Goal: Check status: Check status

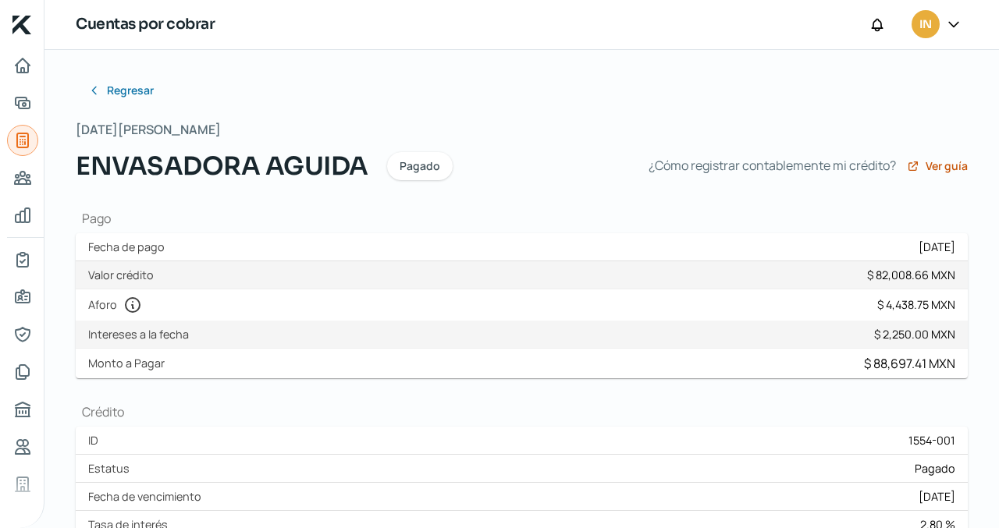
scroll to position [215, 0]
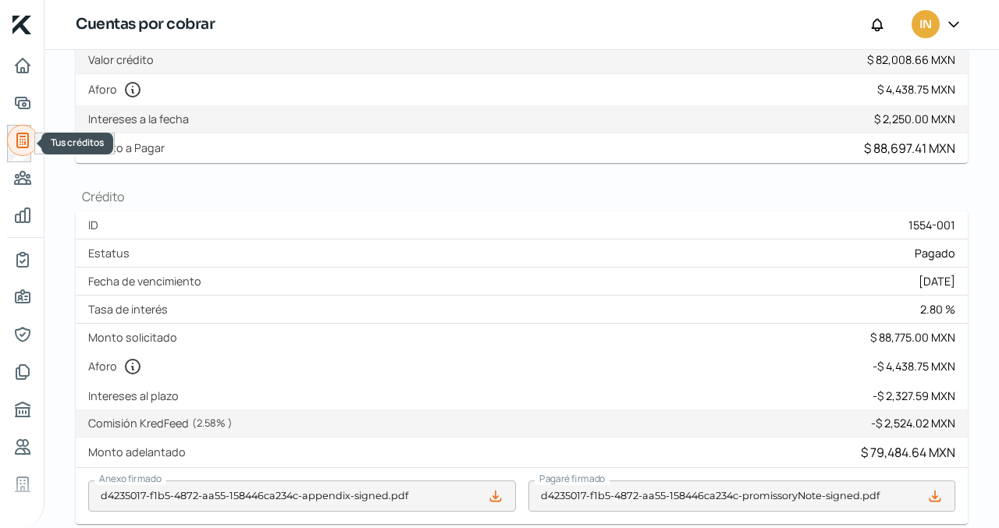
click at [25, 140] on icon "Tus créditos" at bounding box center [22, 140] width 19 height 19
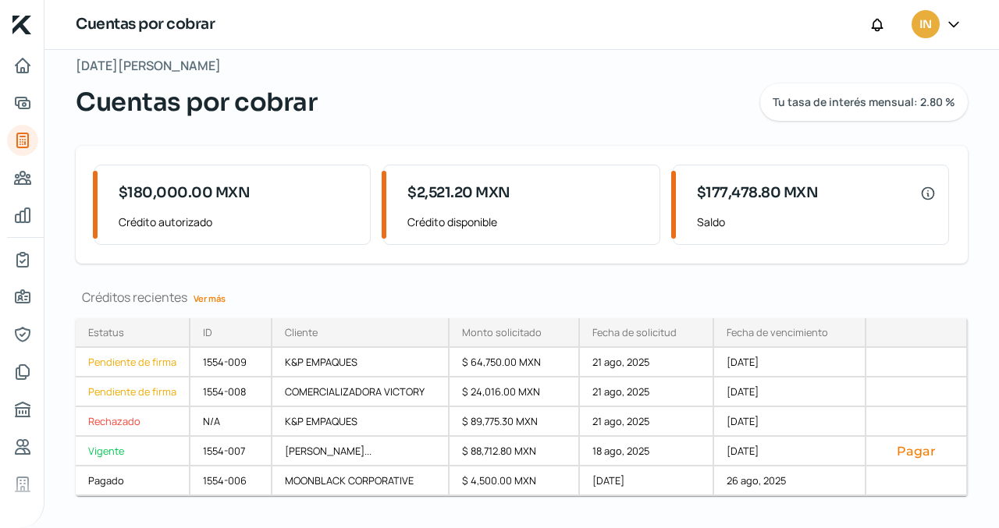
scroll to position [49, 0]
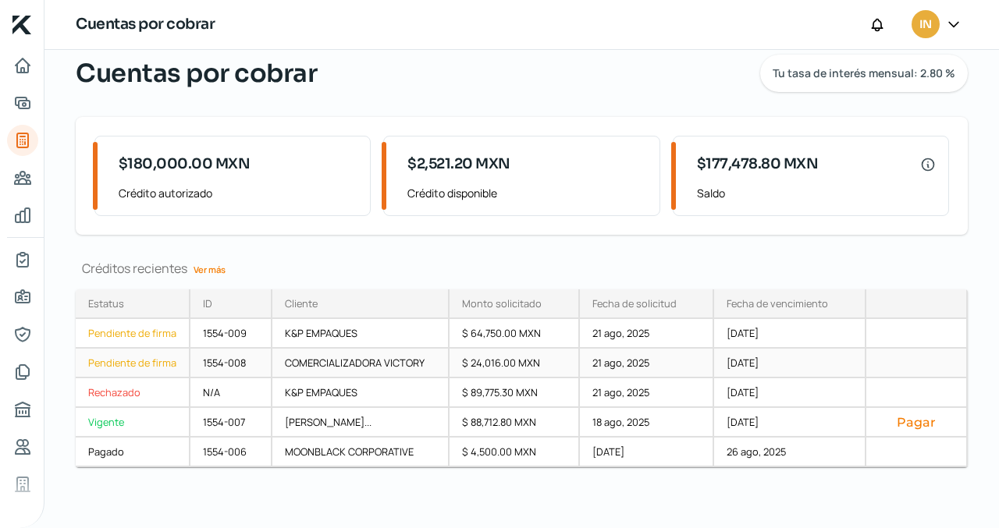
click at [220, 364] on div "1554-008" at bounding box center [231, 364] width 82 height 30
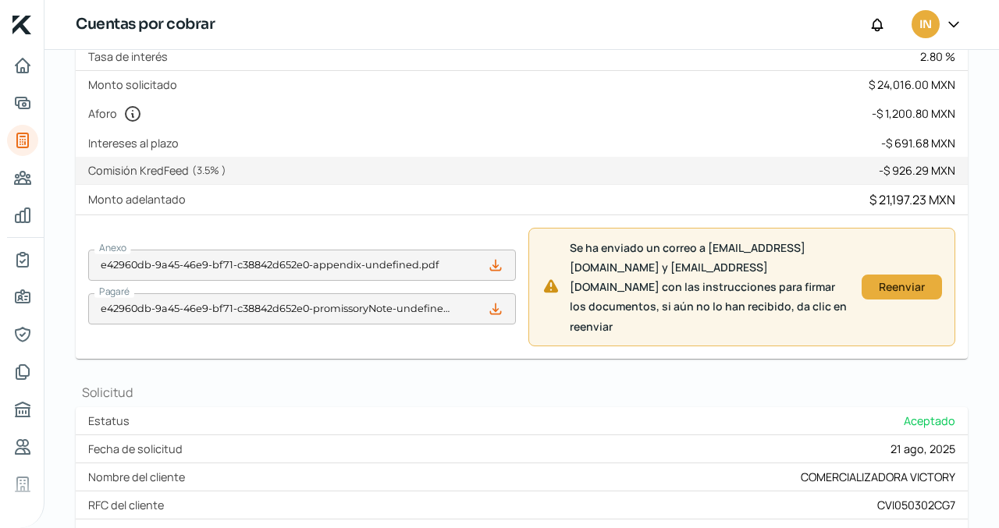
scroll to position [279, 0]
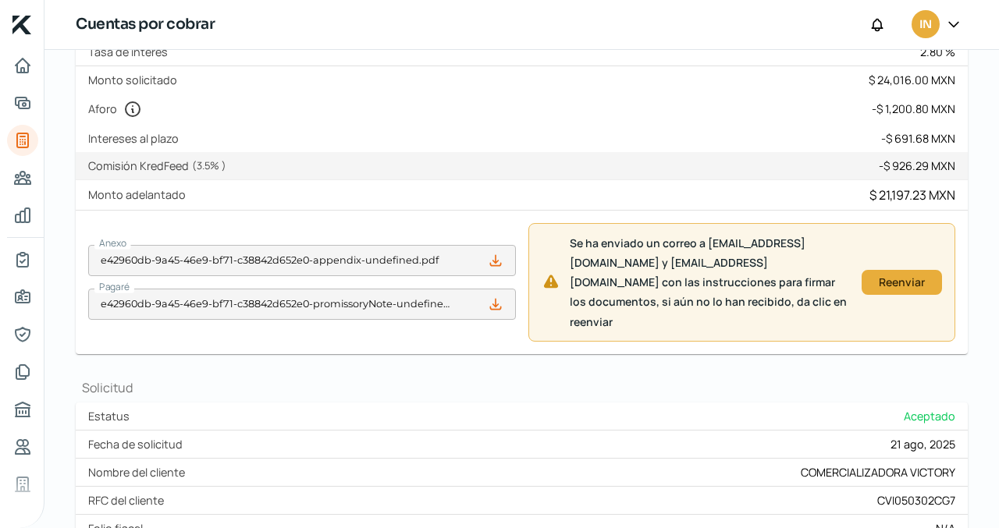
click at [991, 347] on div "Regresar [DATE][PERSON_NAME] COMERCIALIZADORA VICTORY Pendiente de firma Crédit…" at bounding box center [521, 278] width 954 height 1014
click at [900, 287] on div "Reenviar" at bounding box center [901, 282] width 65 height 9
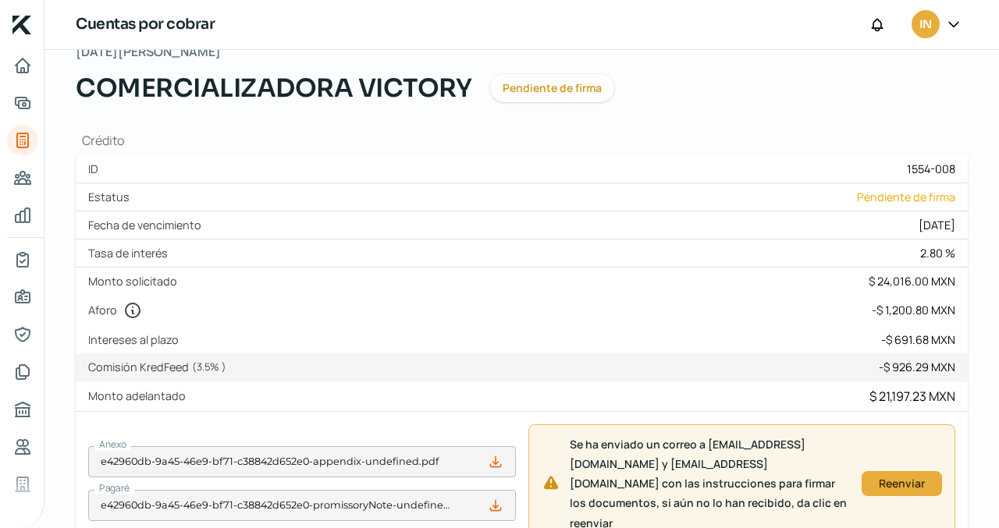
scroll to position [0, 0]
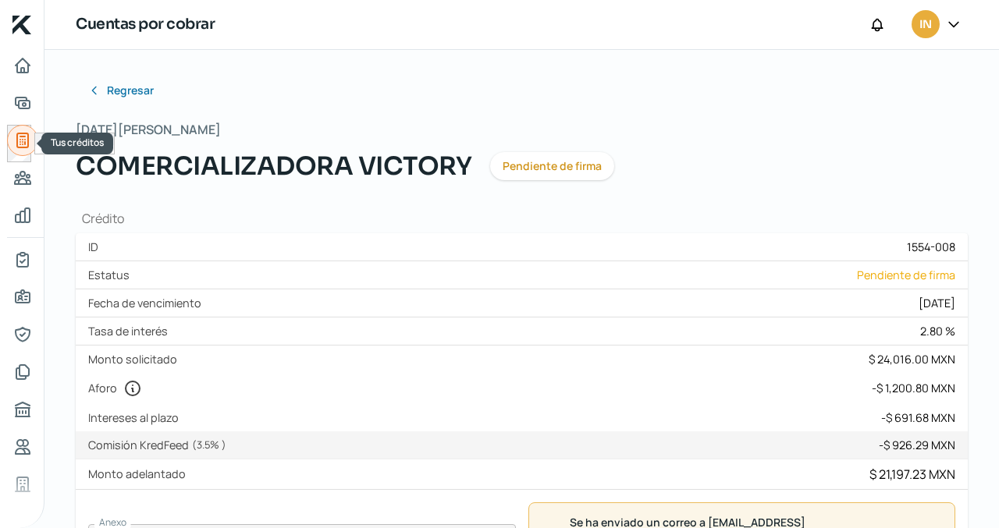
click at [20, 138] on icon "Tus créditos" at bounding box center [22, 140] width 19 height 19
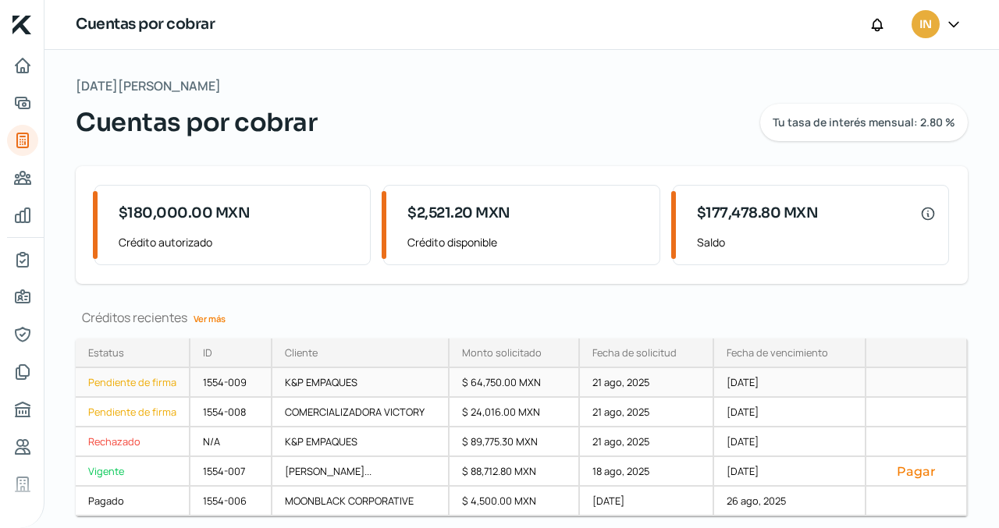
click at [119, 381] on div "Pendiente de firma" at bounding box center [133, 383] width 115 height 30
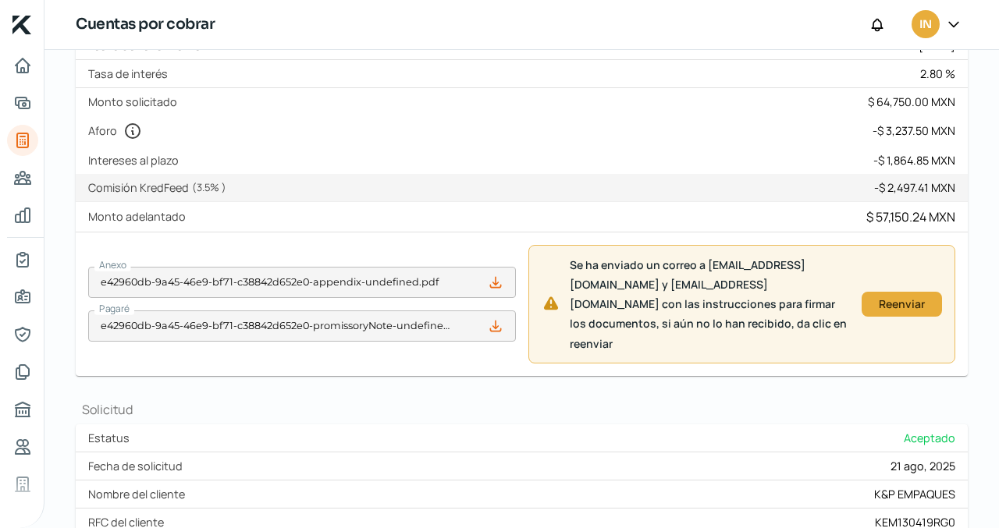
scroll to position [261, 0]
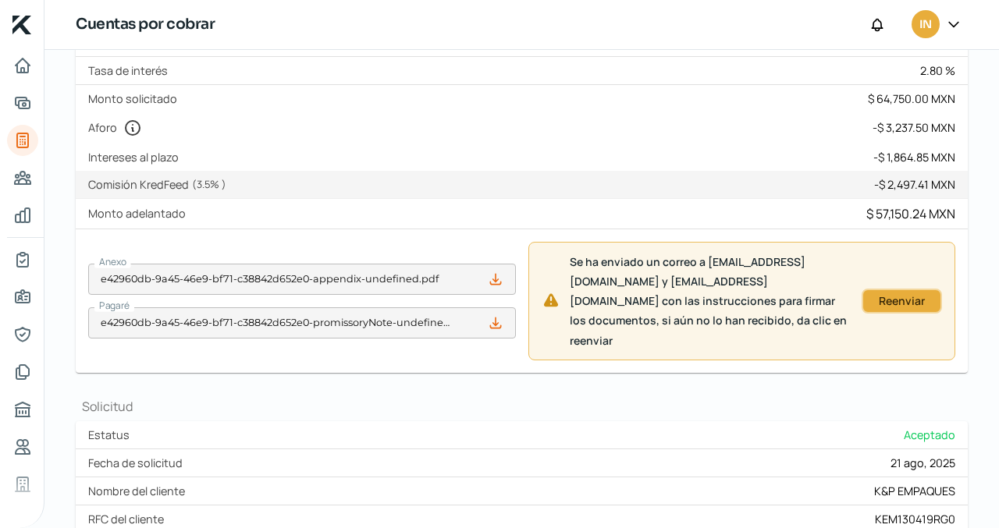
click at [895, 300] on div "Reenviar" at bounding box center [901, 301] width 65 height 9
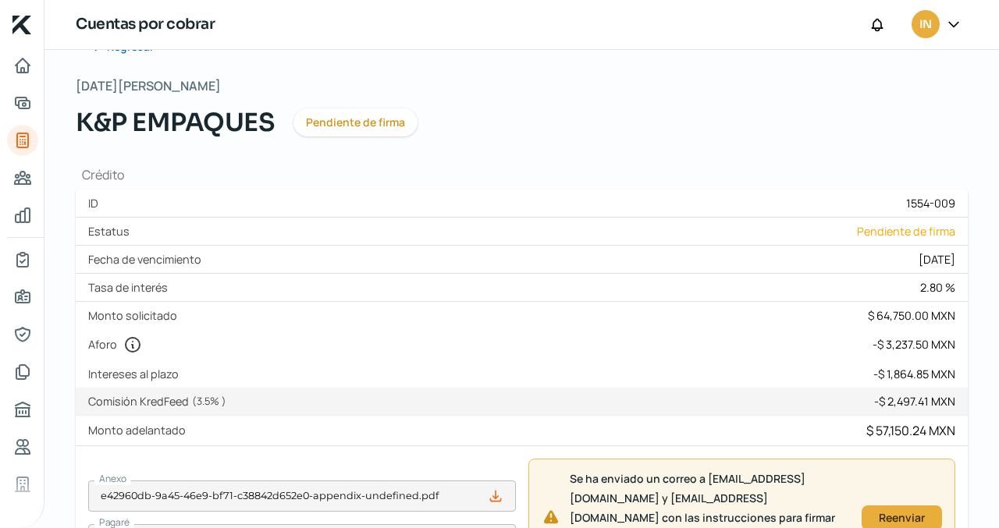
scroll to position [0, 0]
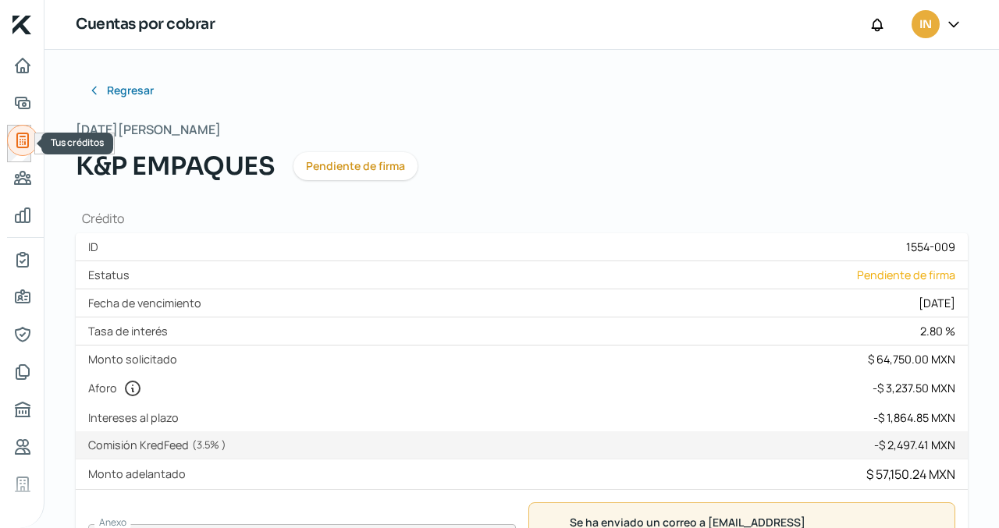
click at [22, 140] on icon "Tus créditos" at bounding box center [22, 140] width 11 height 14
